Goal: Navigation & Orientation: Find specific page/section

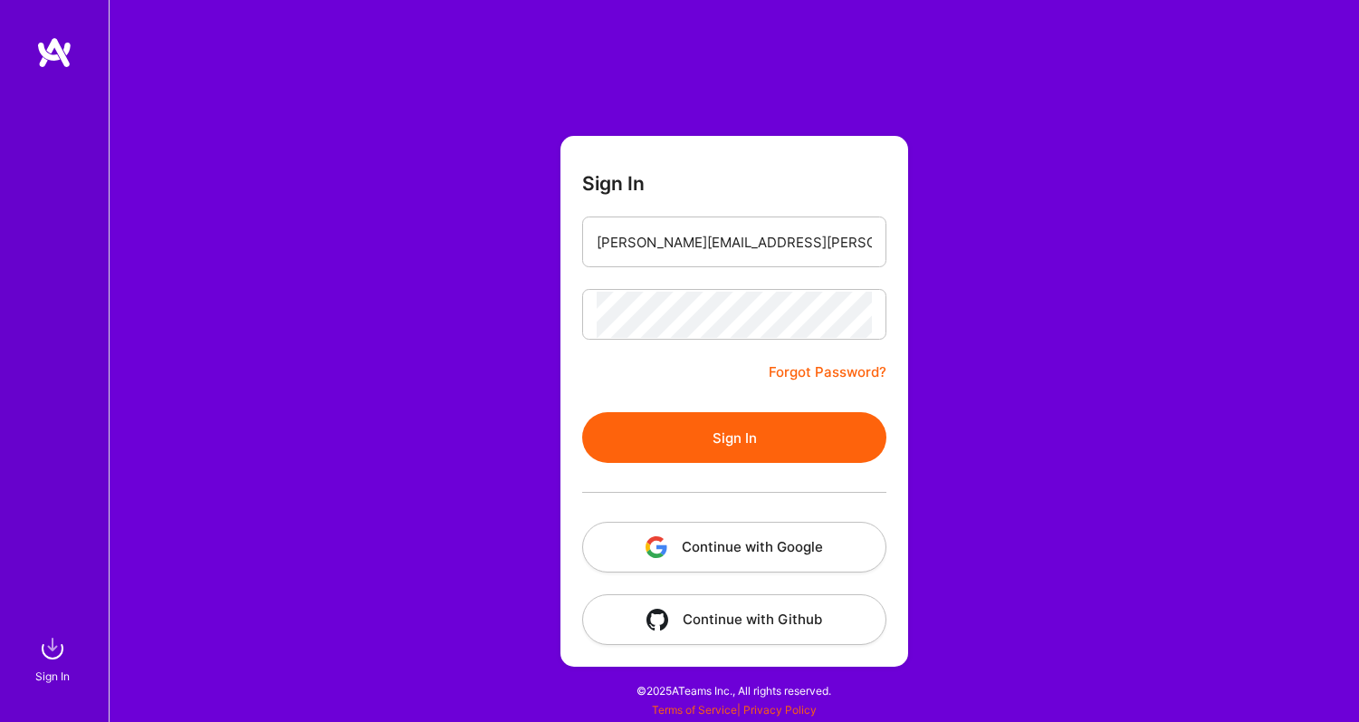
click at [733, 446] on button "Sign In" at bounding box center [734, 437] width 304 height 51
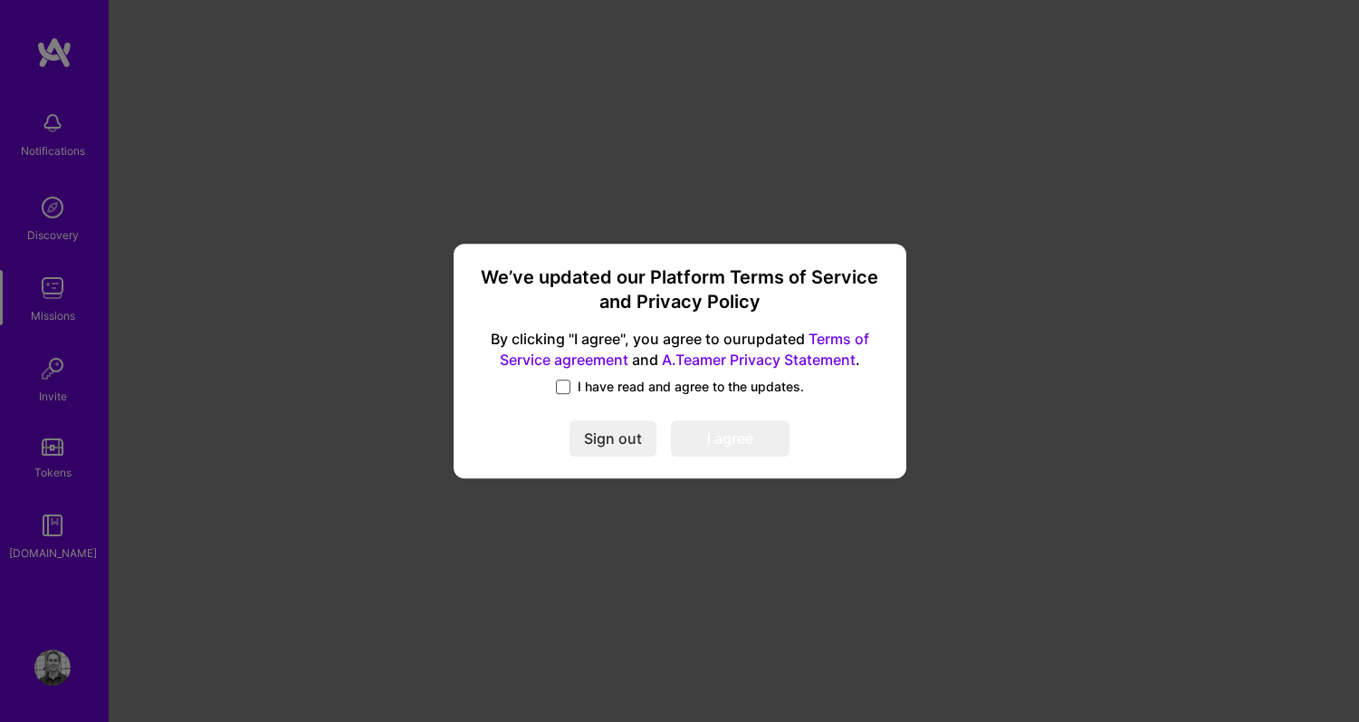
click at [560, 384] on span at bounding box center [563, 386] width 14 height 14
click at [0, 0] on input "I have read and agree to the updates." at bounding box center [0, 0] width 0 height 0
click at [743, 442] on button "I agree" at bounding box center [730, 439] width 119 height 36
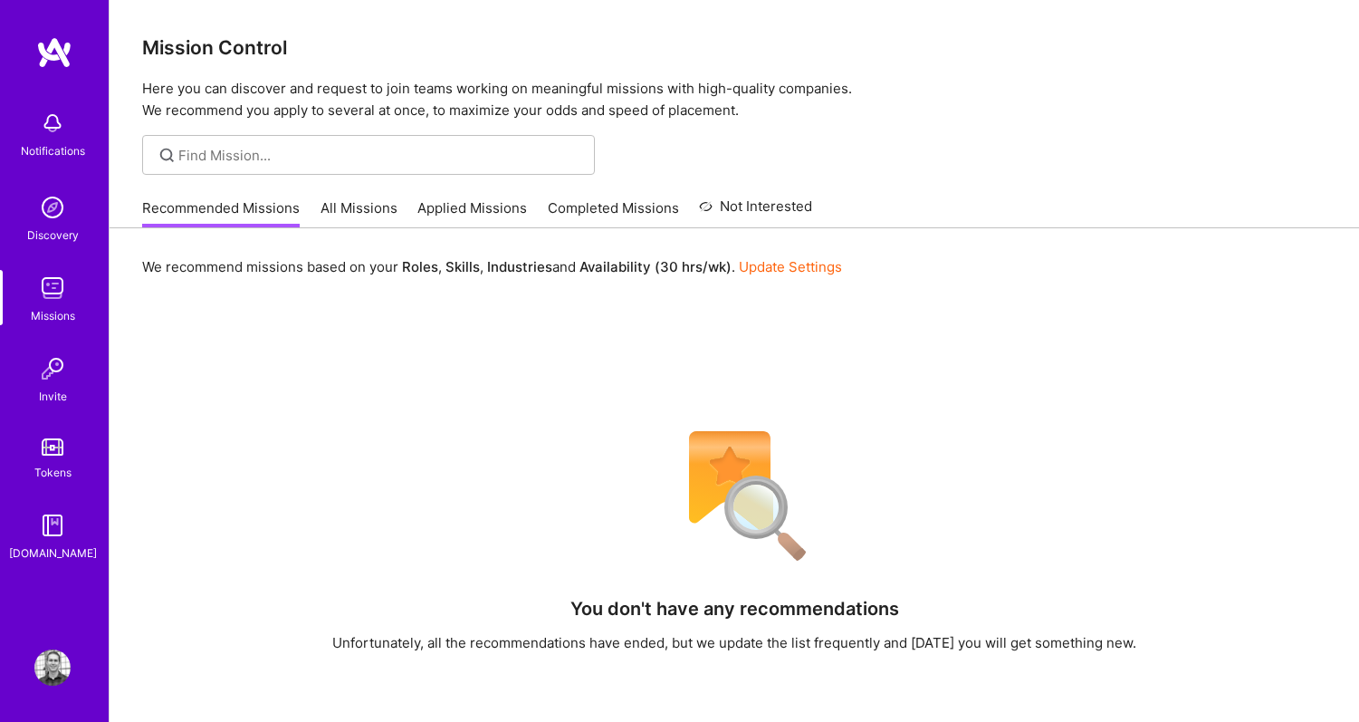
click at [321, 212] on link "All Missions" at bounding box center [359, 213] width 77 height 30
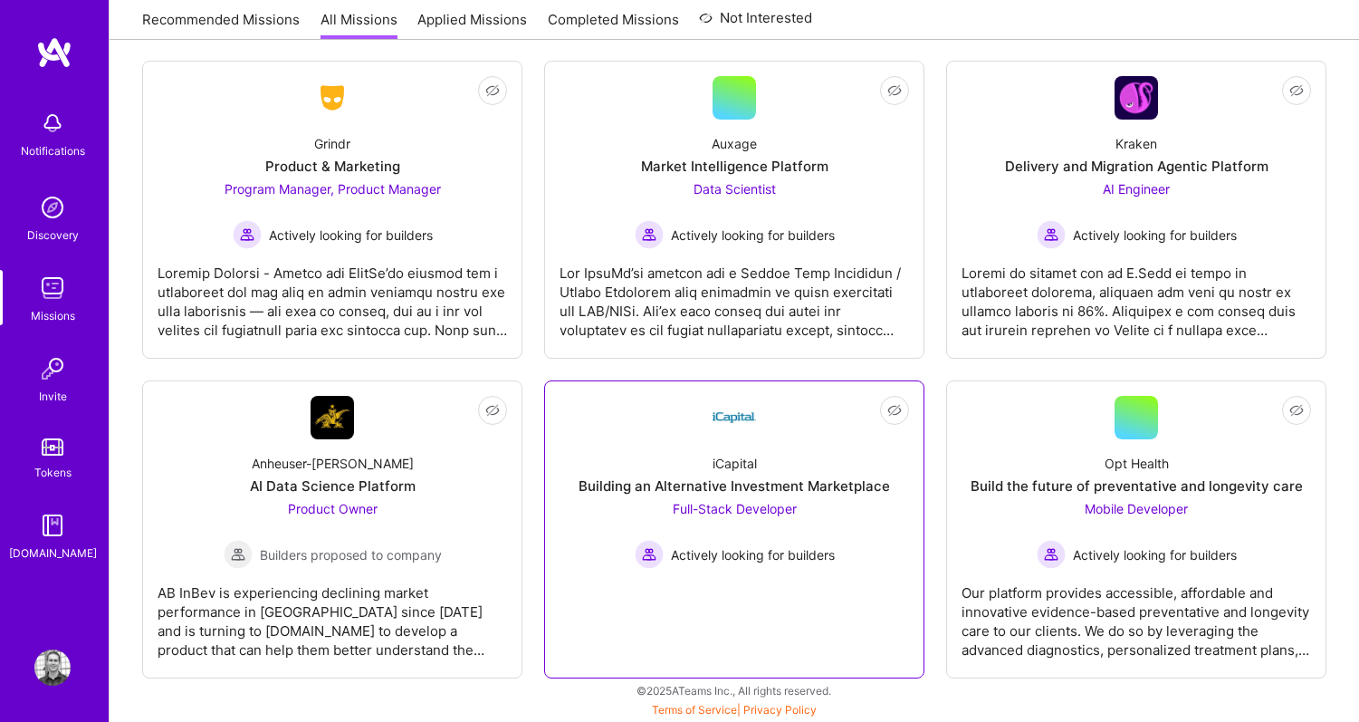
scroll to position [5605, 0]
